Goal: Task Accomplishment & Management: Manage account settings

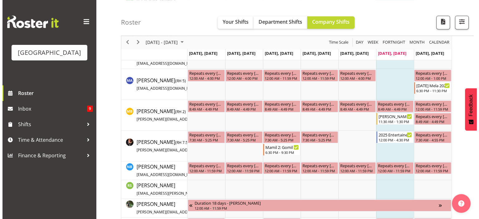
scroll to position [951, 0]
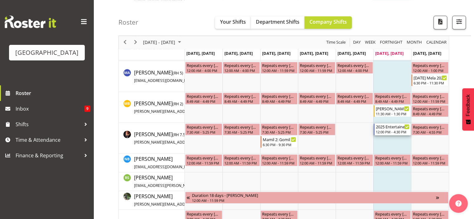
click at [395, 128] on div "2025 Entertainer of the Year - MATINEE" at bounding box center [393, 126] width 34 height 6
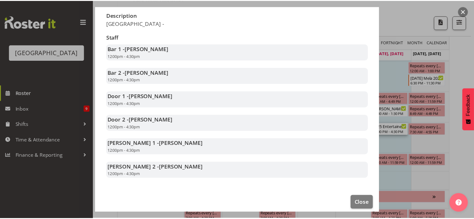
scroll to position [108, 0]
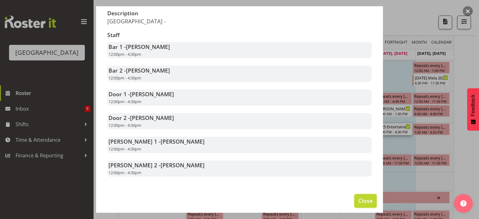
click at [364, 195] on button "Close" at bounding box center [365, 201] width 22 height 14
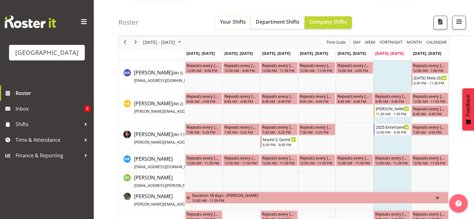
click at [219, 22] on button "Your Shifts" at bounding box center [233, 22] width 36 height 12
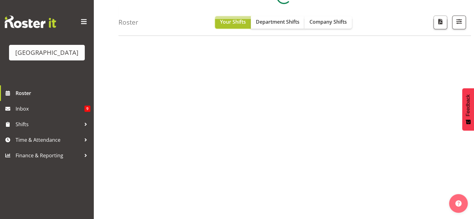
scroll to position [87, 0]
click at [237, 21] on span "Your Shifts" at bounding box center [233, 21] width 26 height 7
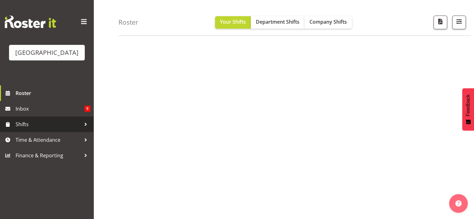
click at [27, 129] on span "Shifts" at bounding box center [48, 124] width 65 height 9
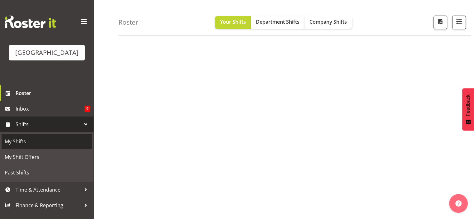
click at [20, 146] on span "My Shifts" at bounding box center [47, 141] width 84 height 9
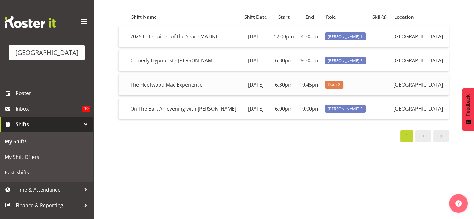
scroll to position [56, 0]
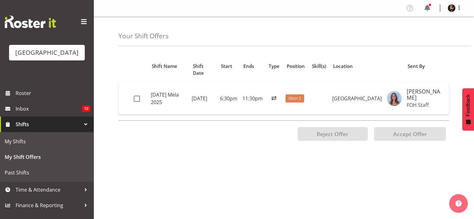
click at [351, 163] on div "Position Shift Name Shift Date Start Ends Type Position Skill(s) Location Sent …" at bounding box center [296, 175] width 356 height 249
click at [136, 96] on span at bounding box center [137, 99] width 6 height 6
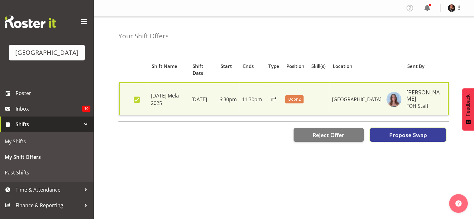
click at [412, 131] on span "Propose Swap" at bounding box center [408, 135] width 38 height 8
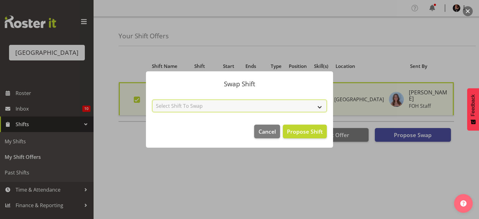
click at [322, 106] on select "Select Shift To Swap No Shift [PERSON_NAME] [DATE] - [DATE] (12:00pm until 4:30…" at bounding box center [239, 106] width 174 height 12
click at [161, 191] on div at bounding box center [239, 109] width 479 height 219
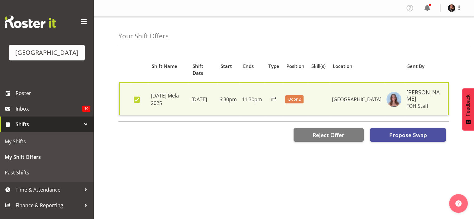
click at [136, 97] on span at bounding box center [137, 100] width 6 height 6
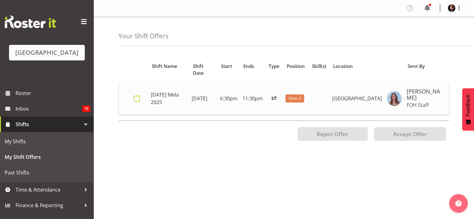
click at [137, 96] on span at bounding box center [137, 99] width 6 height 6
checkbox input "true"
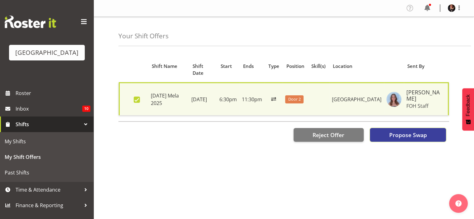
click at [410, 131] on span "Propose Swap" at bounding box center [408, 135] width 38 height 8
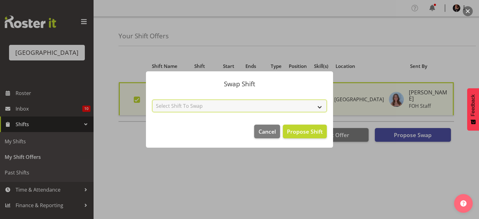
click at [318, 108] on select "Select Shift To Swap No Shift [PERSON_NAME] [DATE] - [DATE] (12:00pm until 4:30…" at bounding box center [239, 106] width 174 height 12
select select "0"
click at [152, 100] on select "Select Shift To Swap No Shift [PERSON_NAME] [DATE] - [DATE] (12:00pm until 4:30…" at bounding box center [239, 106] width 174 height 12
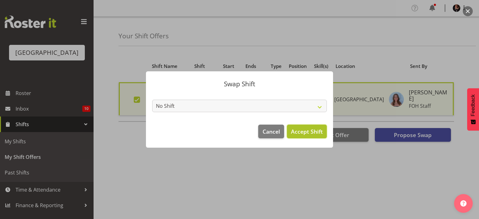
click at [311, 132] on span "Accept Shift" at bounding box center [307, 131] width 32 height 7
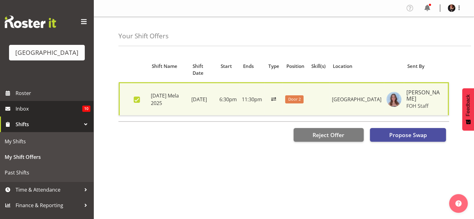
click at [29, 113] on span "Inbox" at bounding box center [49, 108] width 67 height 9
